Goal: Transaction & Acquisition: Download file/media

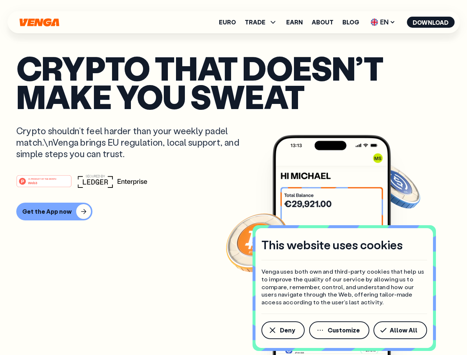
click at [233, 177] on div "#1 PRODUCT OF THE MONTH Web3" at bounding box center [233, 180] width 434 height 13
click at [282, 330] on span "Deny" at bounding box center [287, 330] width 15 height 6
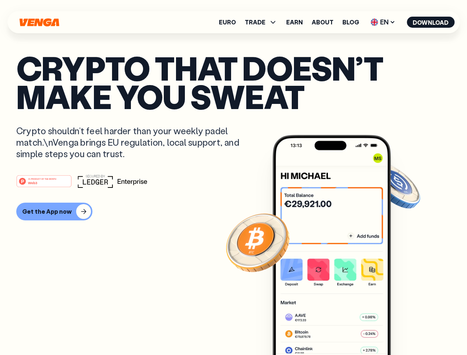
click at [339, 330] on img at bounding box center [331, 258] width 118 height 247
click at [401, 330] on article "Crypto that doesn’t make you sweat Crypto shouldn’t feel harder than your weekl…" at bounding box center [233, 192] width 434 height 277
click at [263, 22] on span "TRADE" at bounding box center [255, 22] width 21 height 6
click at [383, 22] on span "EN" at bounding box center [383, 22] width 30 height 12
click at [430, 22] on button "Download" at bounding box center [430, 22] width 48 height 11
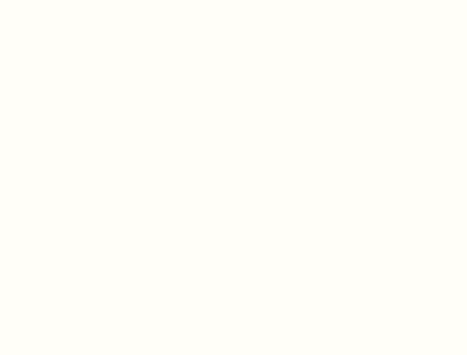
click at [233, 0] on html "This website uses cookies Venga uses both own and third-party cookies that help…" at bounding box center [233, 0] width 467 height 0
click at [53, 0] on html "This website uses cookies Venga uses both own and third-party cookies that help…" at bounding box center [233, 0] width 467 height 0
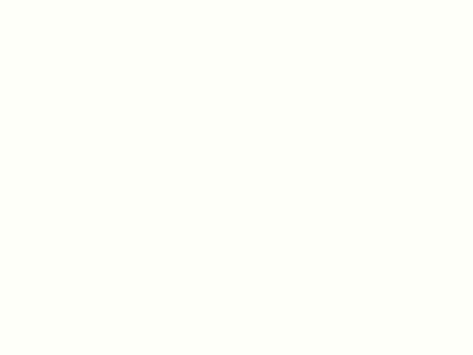
click at [45, 0] on html "This website uses cookies Venga uses both own and third-party cookies that help…" at bounding box center [236, 0] width 473 height 0
